Goal: Transaction & Acquisition: Purchase product/service

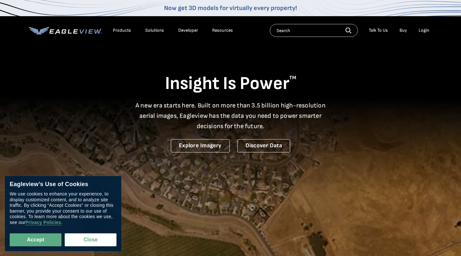
click at [420, 30] on div "Login" at bounding box center [424, 31] width 11 height 6
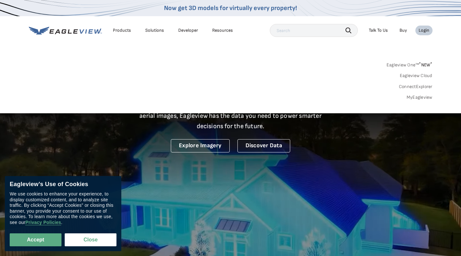
click at [420, 100] on link "MyEagleview" at bounding box center [420, 98] width 26 height 6
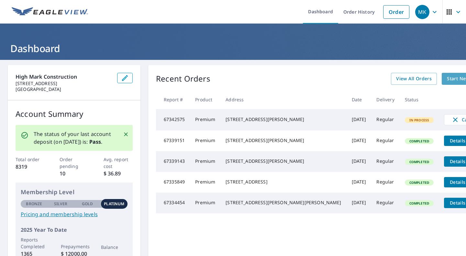
click at [447, 80] on span "Start New Order" at bounding box center [466, 79] width 38 height 8
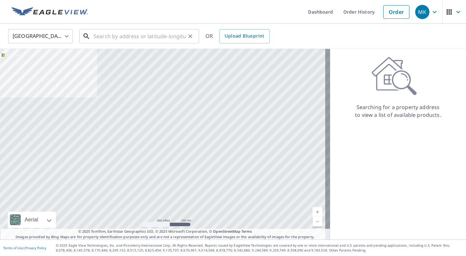
click at [120, 40] on input "text" at bounding box center [140, 36] width 92 height 18
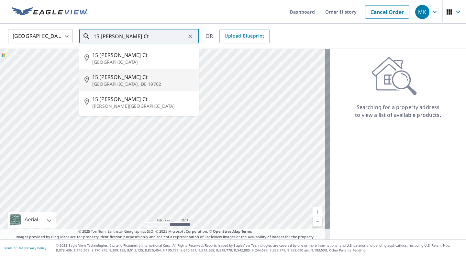
click at [110, 84] on p "Newark, DE 19702" at bounding box center [143, 84] width 102 height 6
type input "15 Schuyler Ct Newark, DE 19702"
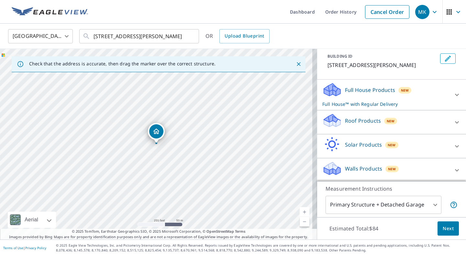
scroll to position [37, 0]
click at [453, 93] on icon at bounding box center [457, 94] width 8 height 8
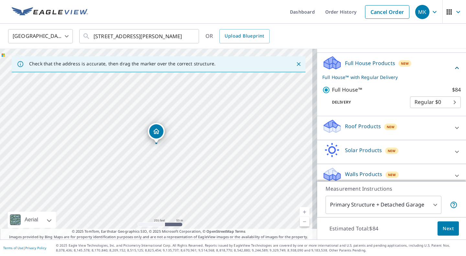
scroll to position [70, 0]
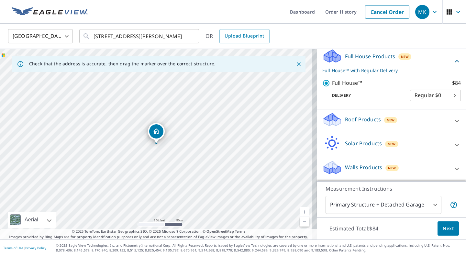
click at [453, 120] on icon at bounding box center [457, 121] width 8 height 8
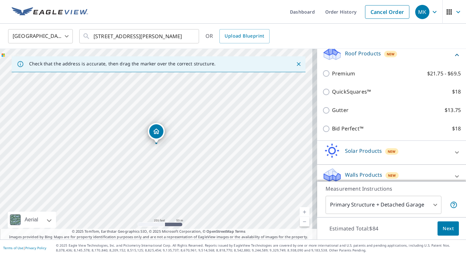
scroll to position [144, 0]
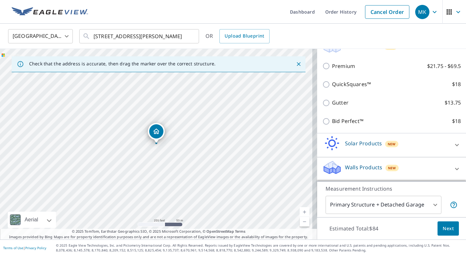
click at [453, 147] on icon at bounding box center [457, 145] width 8 height 8
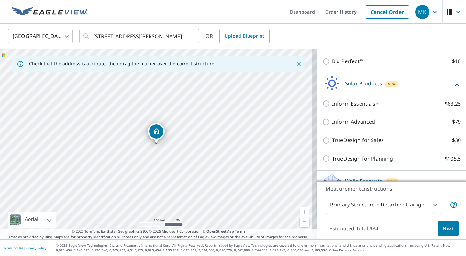
scroll to position [218, 0]
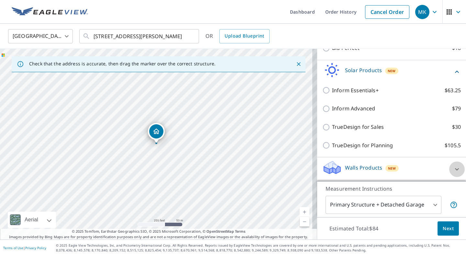
click at [453, 170] on icon at bounding box center [457, 169] width 8 height 8
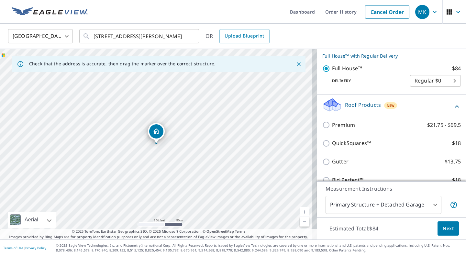
scroll to position [90, 0]
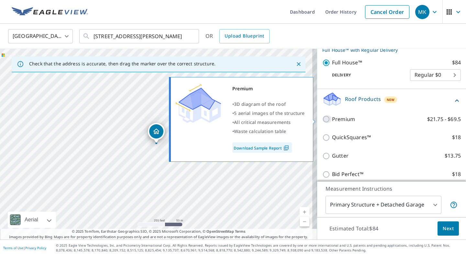
click at [322, 120] on input "Premium $21.75 - $69.5" at bounding box center [327, 119] width 10 height 8
checkbox input "true"
checkbox input "false"
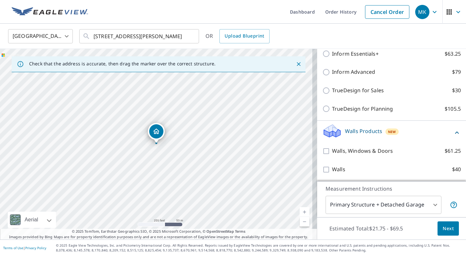
scroll to position [255, 0]
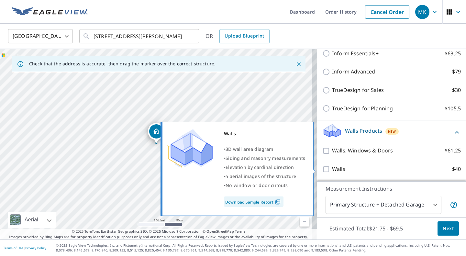
click at [322, 168] on input "Walls $40" at bounding box center [327, 169] width 10 height 8
checkbox input "true"
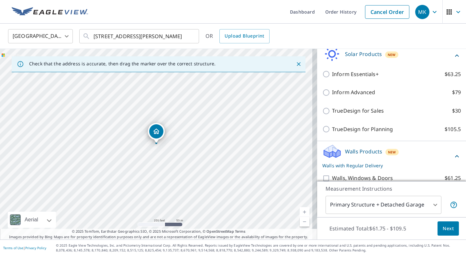
scroll to position [276, 0]
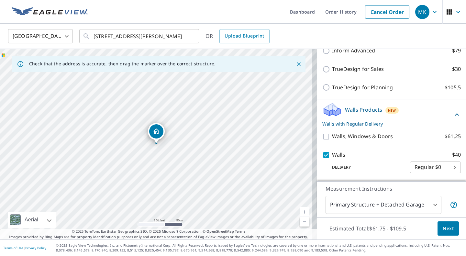
click at [443, 228] on span "Next" at bounding box center [448, 229] width 11 height 8
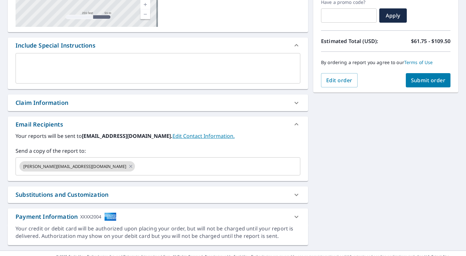
scroll to position [151, 0]
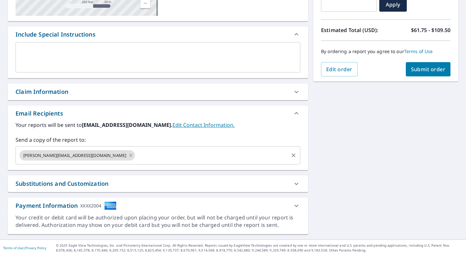
click at [133, 163] on div "mike@highmarkconstruction.com ​" at bounding box center [158, 155] width 285 height 18
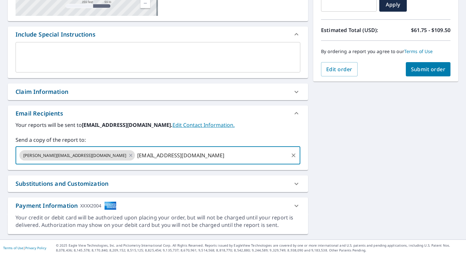
type input "mhilts@highmarkconstruction.com"
click at [417, 70] on span "Submit order" at bounding box center [428, 69] width 35 height 7
checkbox input "true"
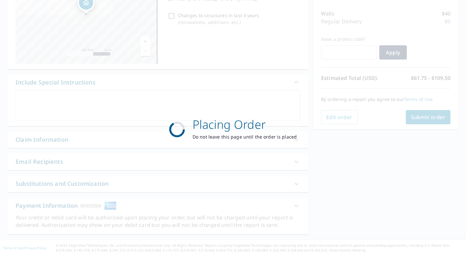
scroll to position [104, 0]
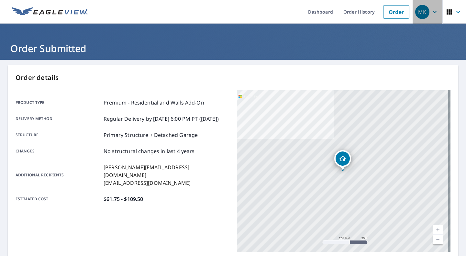
click at [433, 11] on icon "button" at bounding box center [435, 12] width 4 height 2
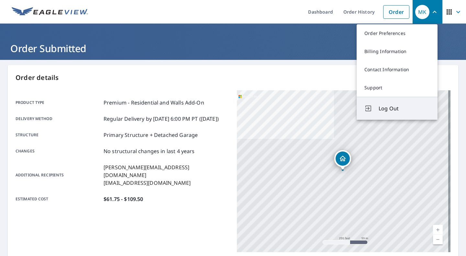
click at [379, 110] on span "Log Out" at bounding box center [404, 109] width 51 height 8
